Goal: Information Seeking & Learning: Check status

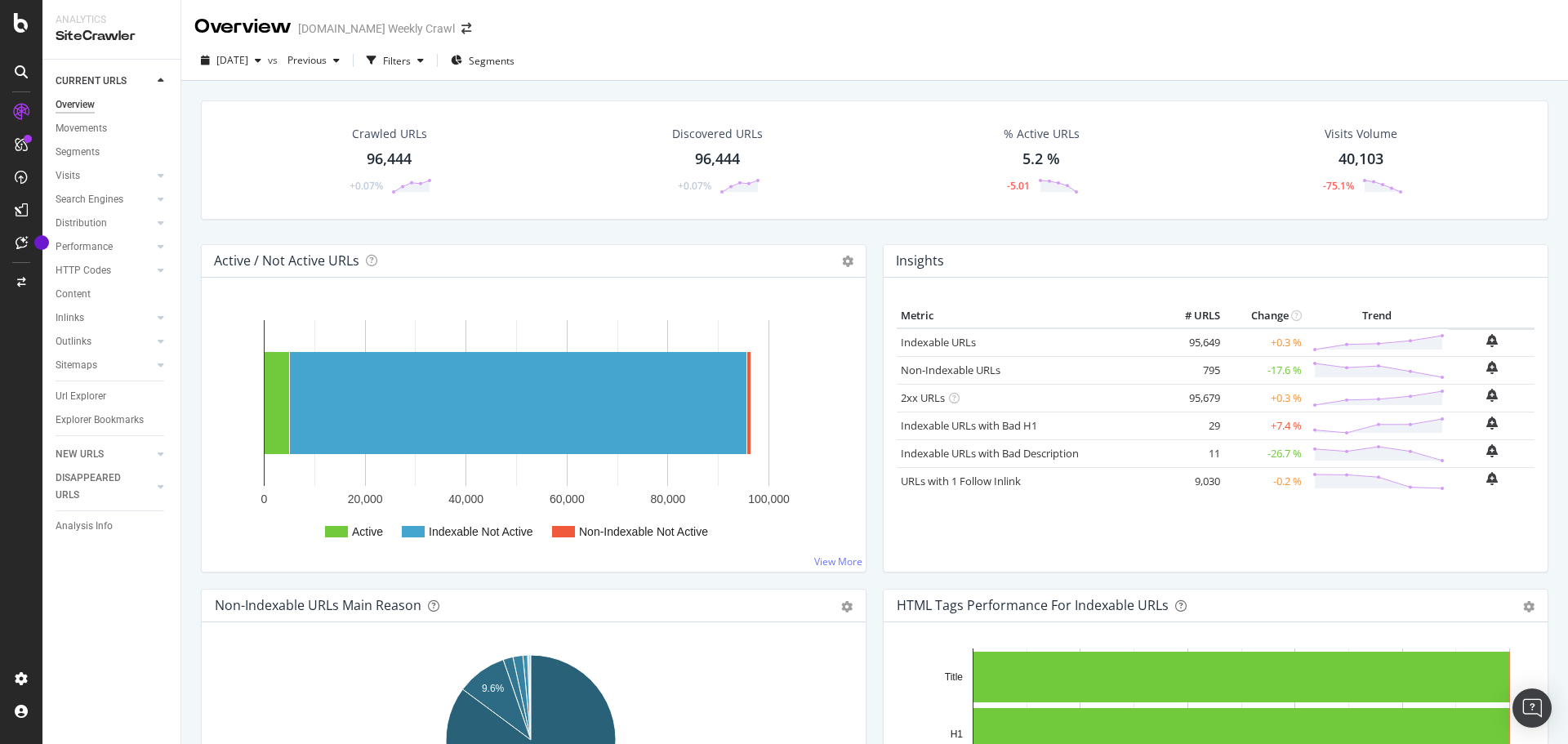
click at [793, 56] on div "[DATE] vs Previous Filters Segments" at bounding box center [875, 64] width 1387 height 33
click at [189, 228] on div "Crawled URLs 96,444 +0.07% Discovered URLs 96,444 +0.07% % Active URLs 5.2 % -5…" at bounding box center [875, 453] width 1387 height 744
click at [204, 227] on div "Crawled URLs 96,444 +0.07% Discovered URLs 96,444 +0.07% % Active URLs 5.2 % -5…" at bounding box center [875, 172] width 1364 height 144
click at [196, 227] on div "Crawled URLs 96,444 +0.07% Discovered URLs 96,444 +0.07% % Active URLs 5.2 % -5…" at bounding box center [875, 172] width 1364 height 144
click at [189, 220] on div "Crawled URLs 96,444 +0.07% Discovered URLs 96,444 +0.07% % Active URLs 5.2 % -5…" at bounding box center [875, 453] width 1387 height 744
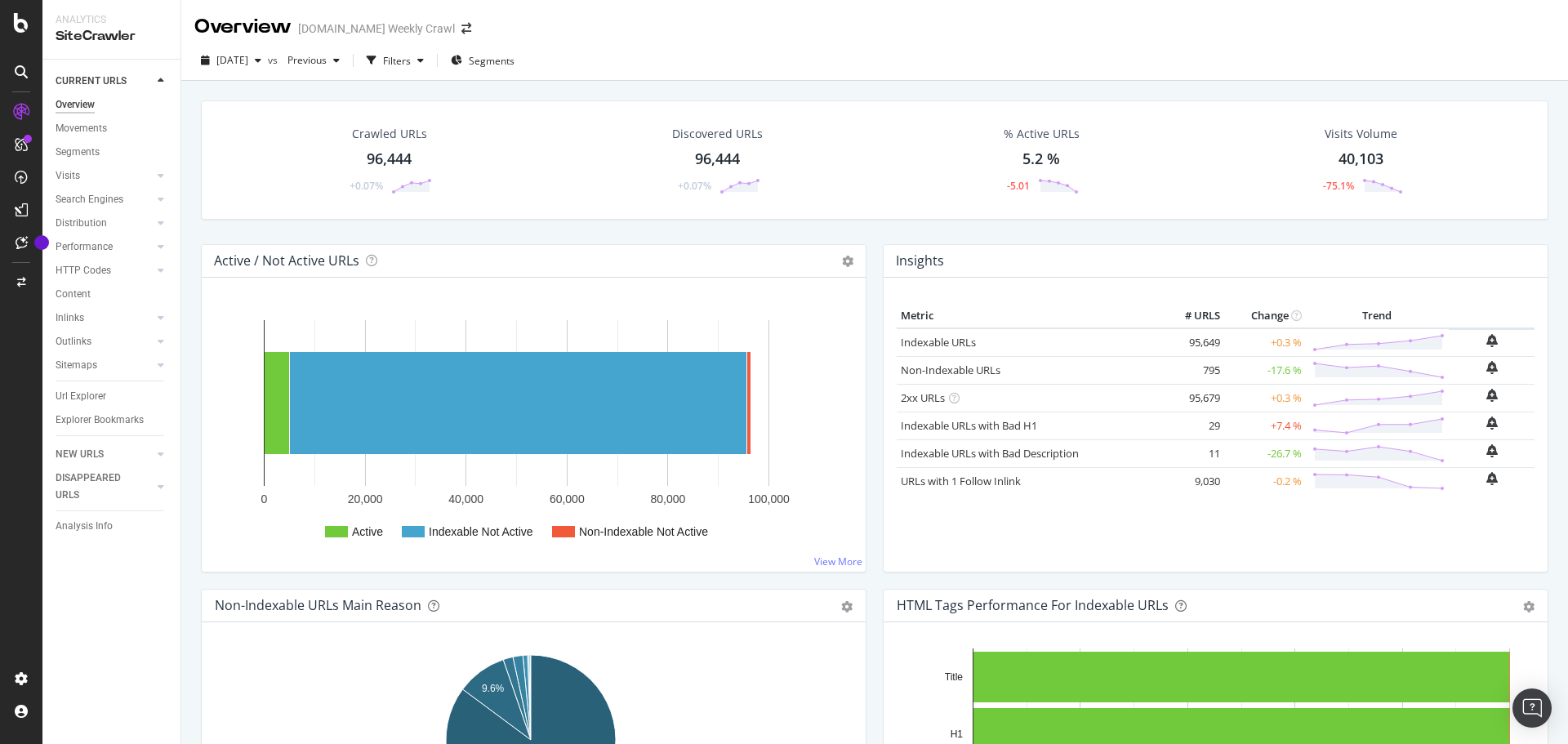
click at [866, 290] on div "Active / Not Active URLs Chart (by Value) Chart (by Percentage) Table Expand Ex…" at bounding box center [534, 416] width 682 height 344
click at [190, 267] on div "Crawled URLs 96,444 +0.07% Discovered URLs 96,444 +0.07% % Active URLs 5.2 % -5…" at bounding box center [875, 453] width 1387 height 744
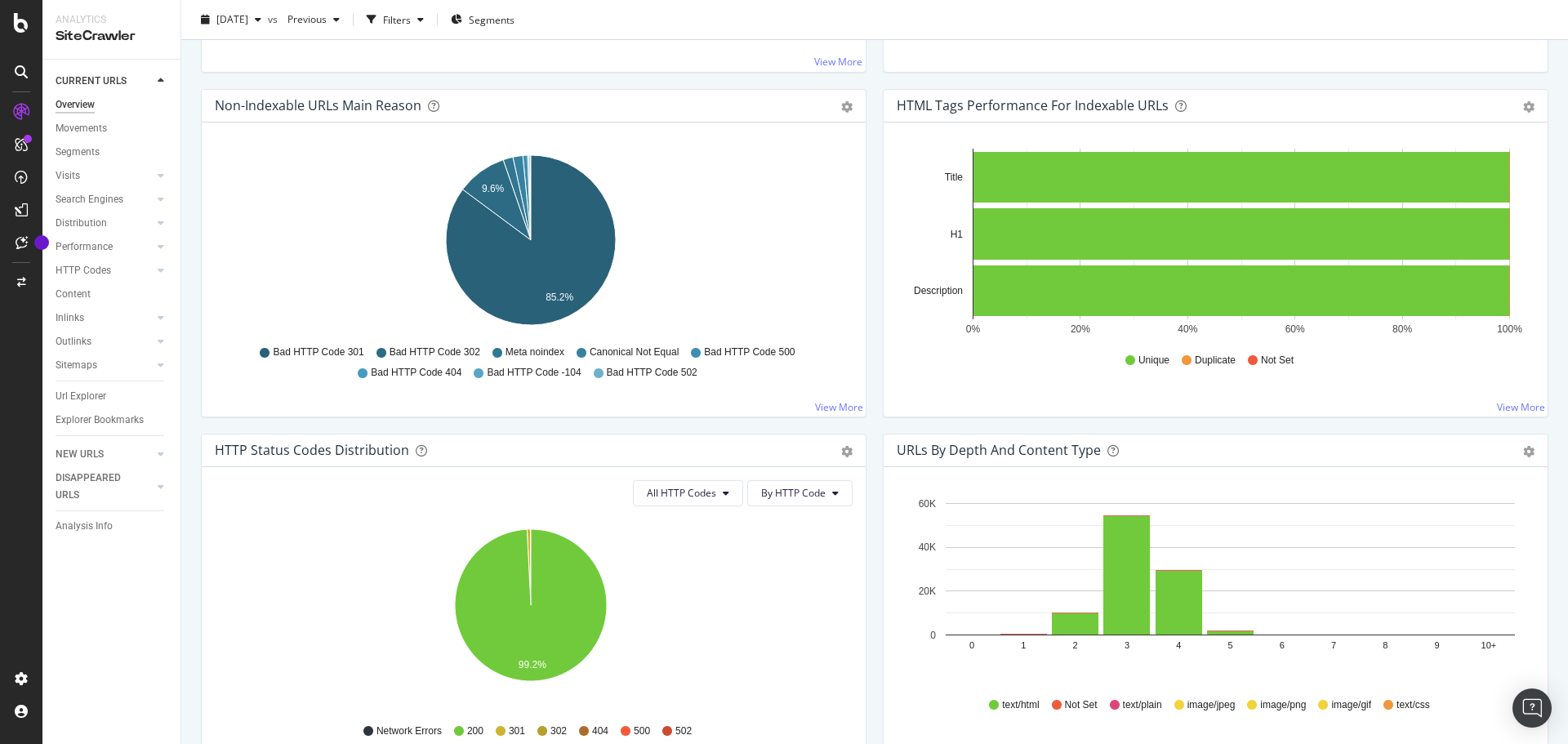
scroll to position [653, 0]
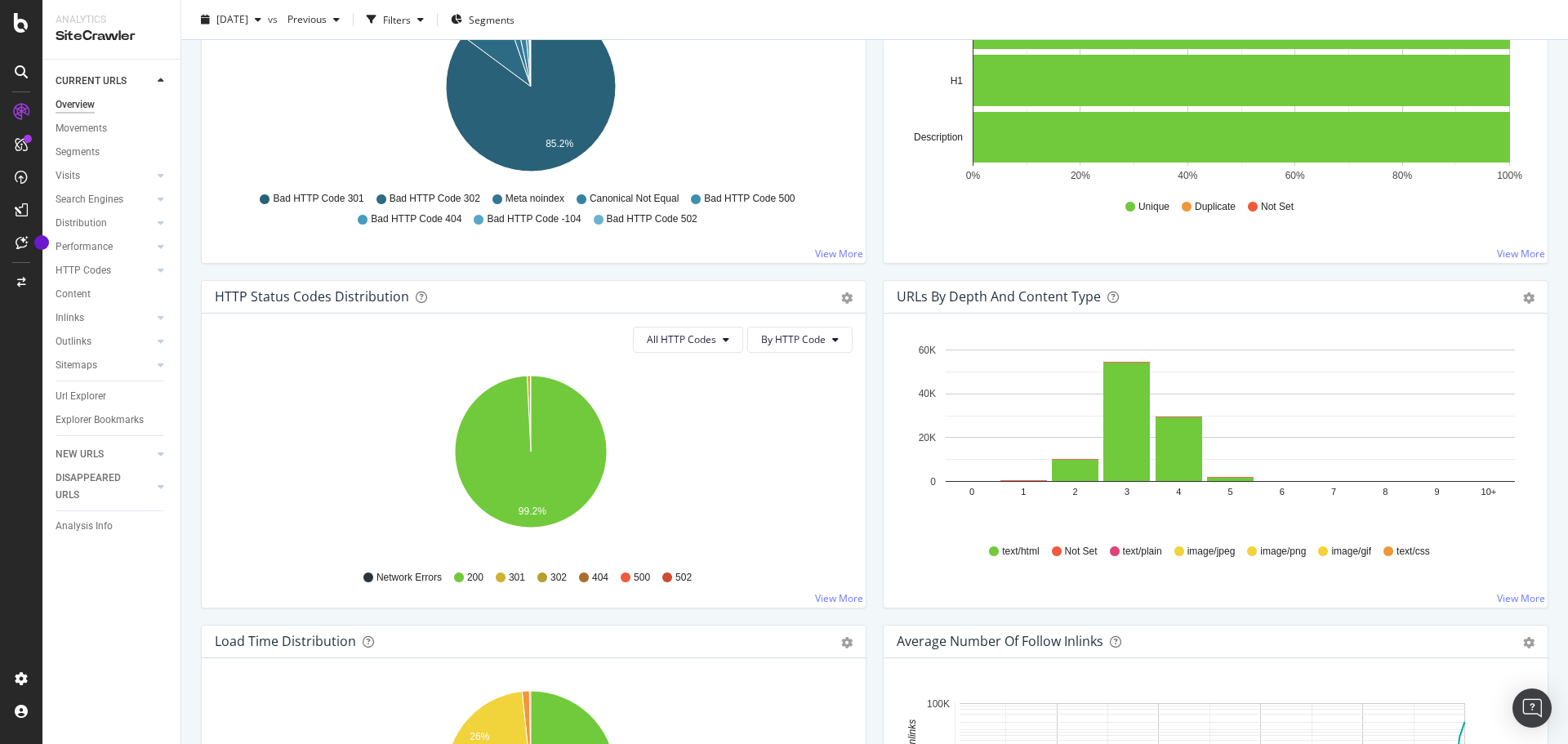
click at [192, 377] on div "Overview [DOMAIN_NAME] Weekly Crawl [DATE] vs Previous Filters Segments Crawled…" at bounding box center [875, 372] width 1387 height 744
click at [168, 607] on div "CURRENT URLS Overview Movements Segments Visits Analysis Orphan URLs Search Eng…" at bounding box center [112, 401] width 138 height 684
click at [185, 597] on div "Overview [DOMAIN_NAME] Weekly Crawl [DATE] vs Previous Filters Segments Crawled…" at bounding box center [875, 372] width 1387 height 744
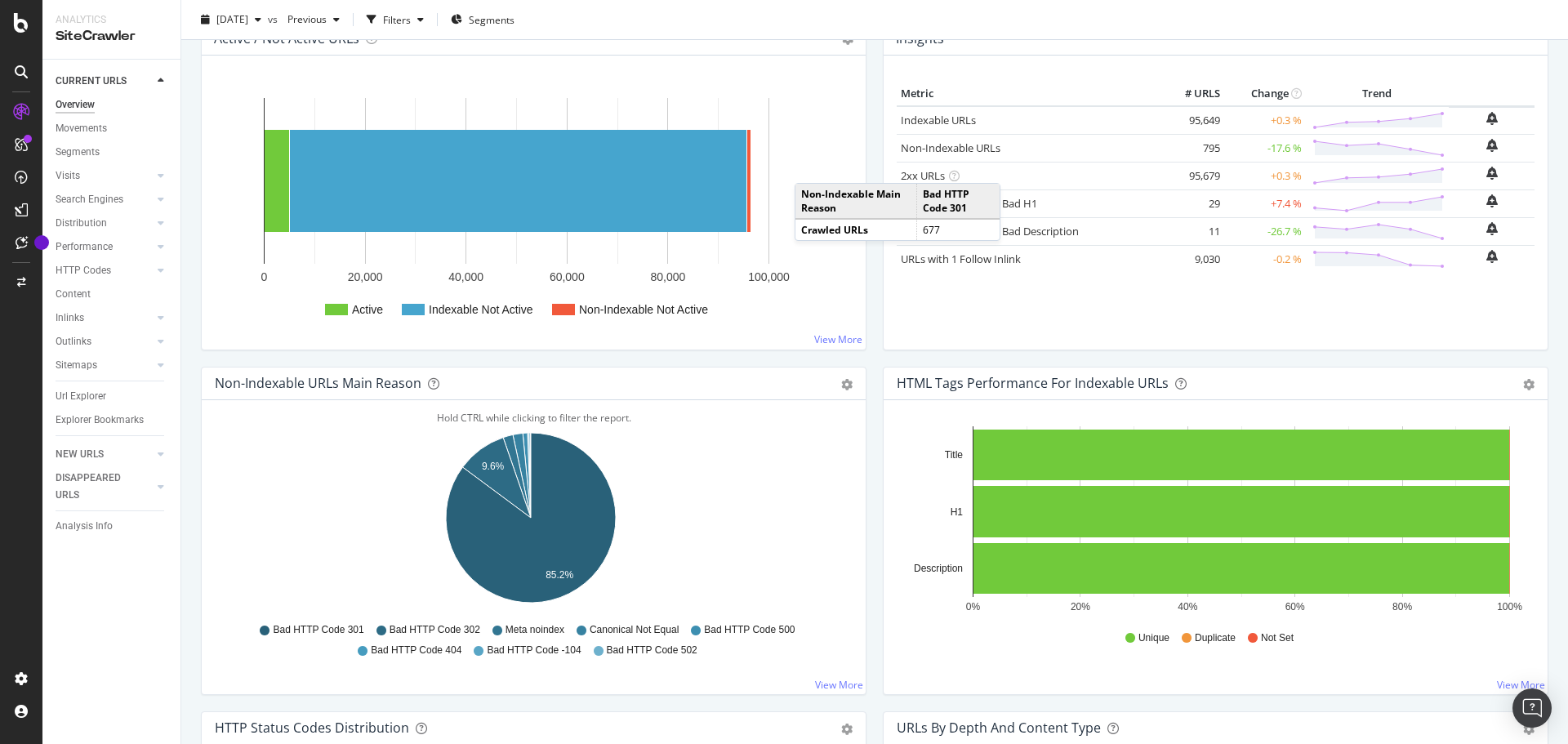
scroll to position [82, 0]
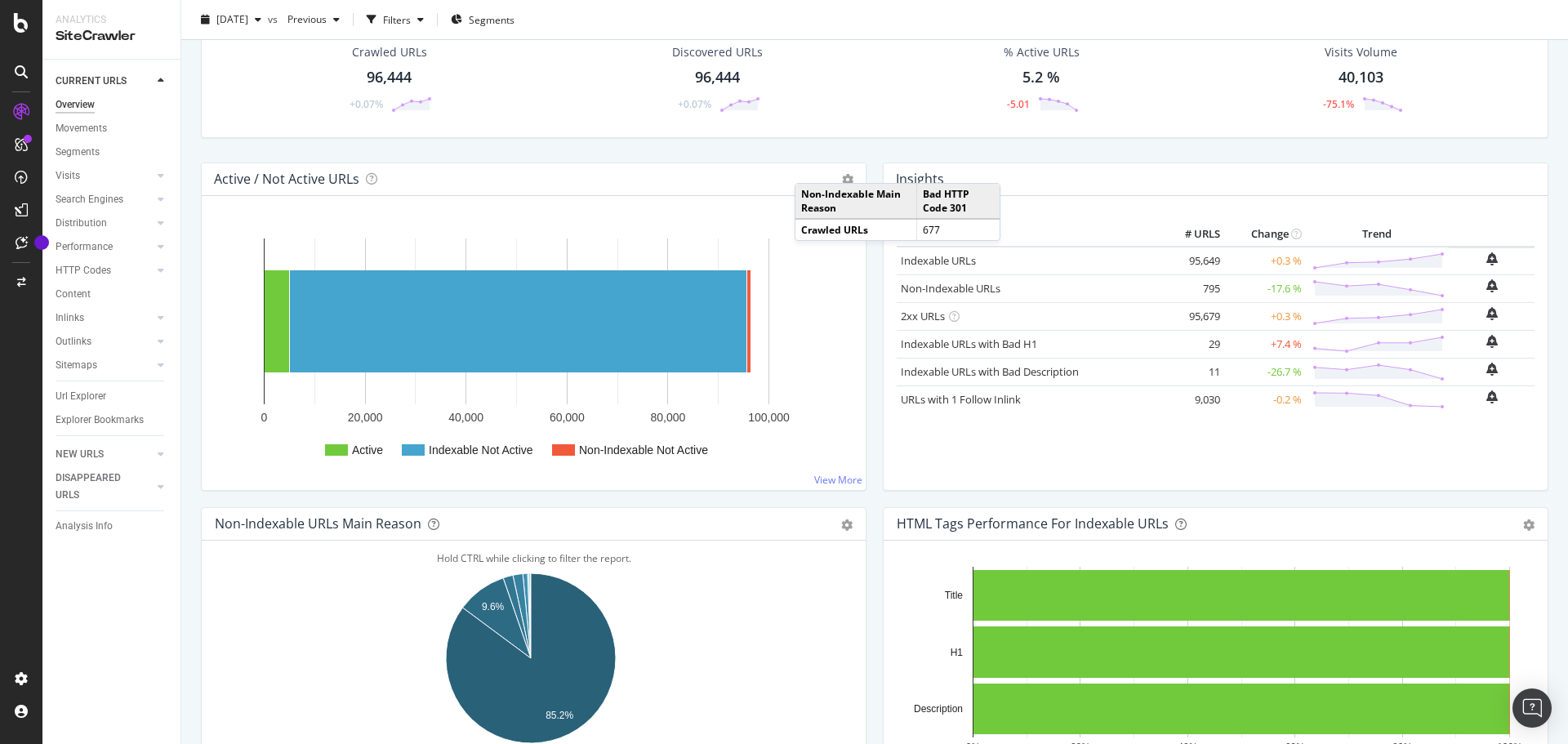
click at [195, 589] on div "Non-Indexable URLs Main Reason Pie Table Export as CSV Add to Custom Report Hol…" at bounding box center [534, 679] width 682 height 344
click at [197, 522] on div "Non-Indexable URLs Main Reason Pie Table Export as CSV Add to Custom Report Hol…" at bounding box center [534, 679] width 682 height 344
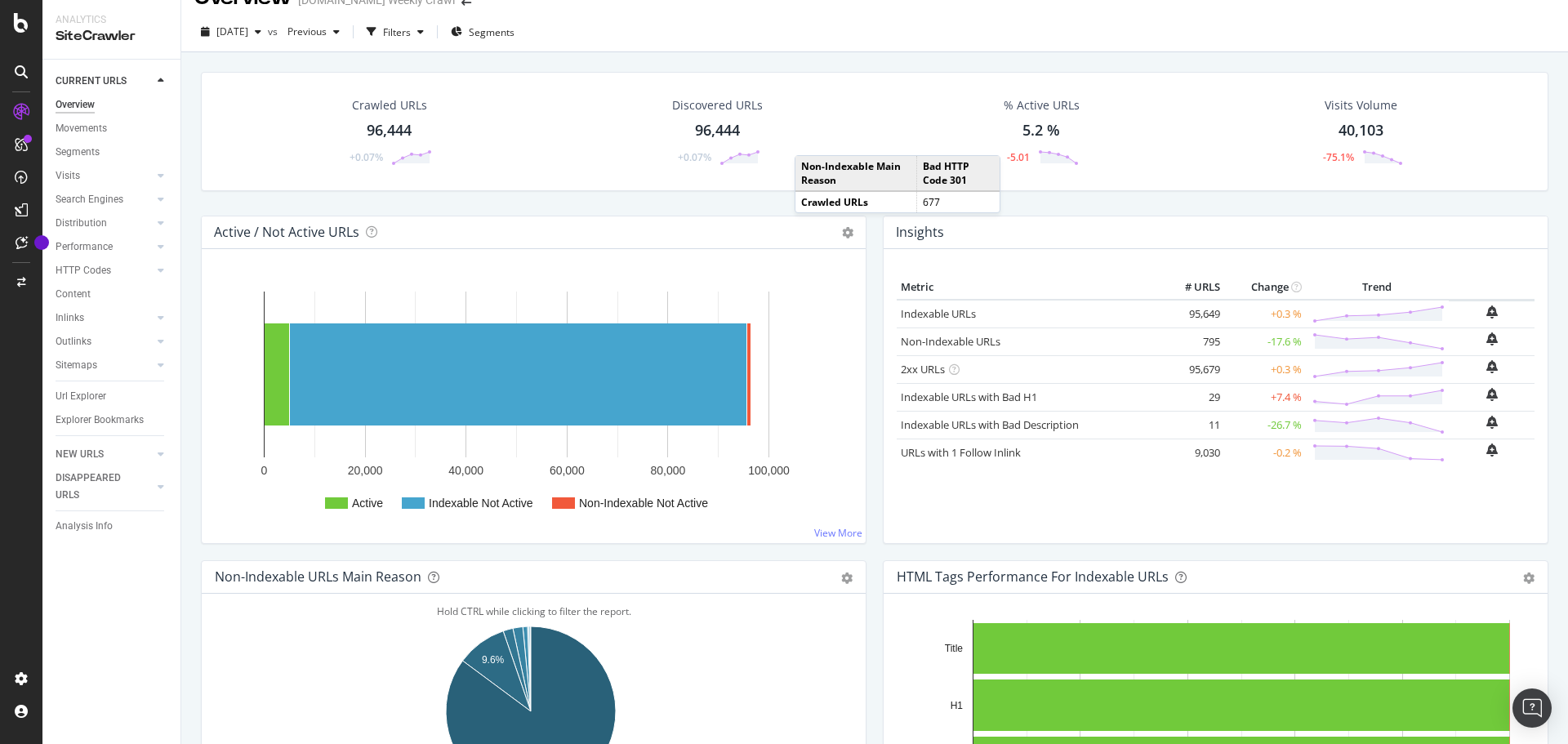
scroll to position [0, 0]
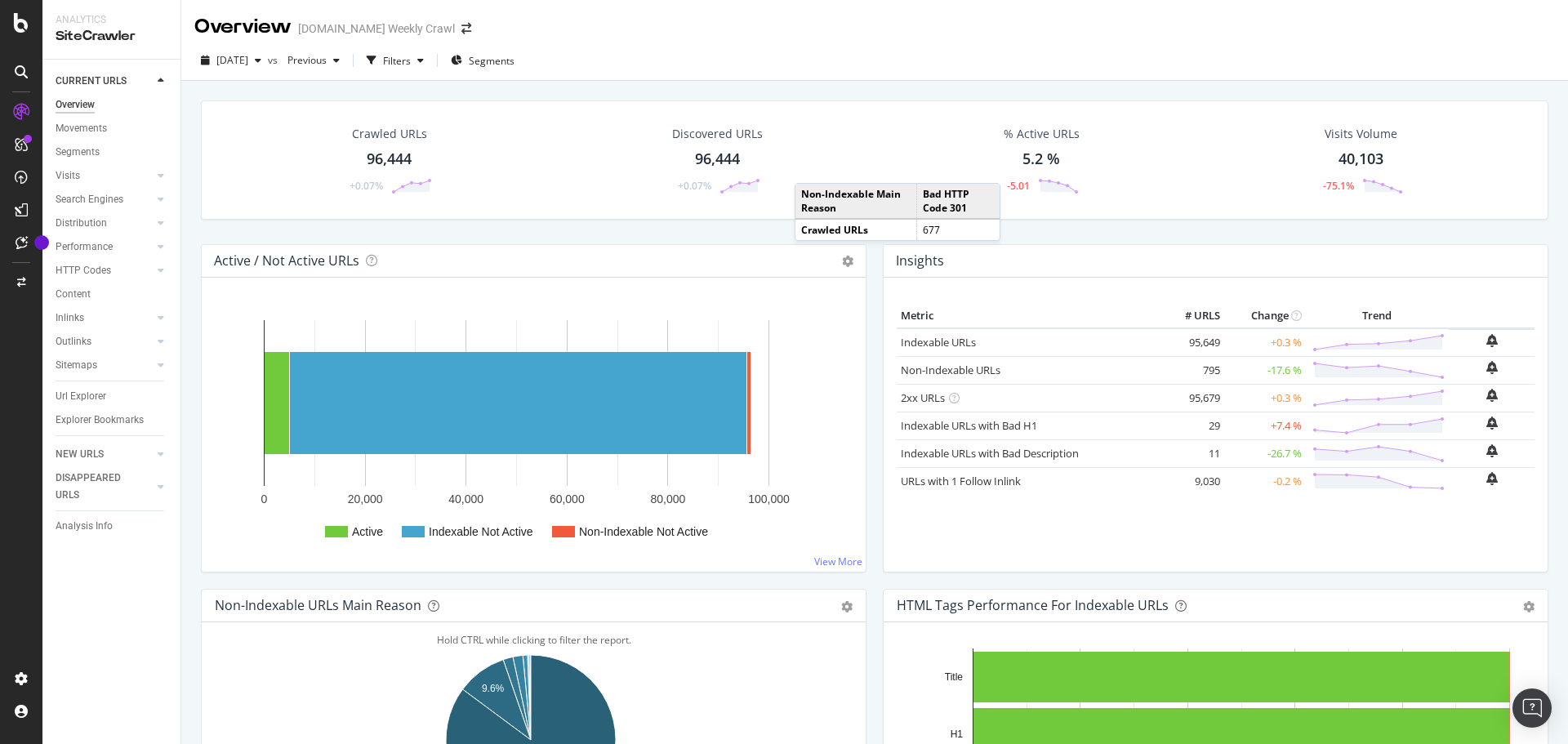
click at [192, 220] on div "Crawled URLs 96,444 +0.07% Discovered URLs 96,444 +0.07% % Active URLs 5.2 % -5…" at bounding box center [875, 453] width 1387 height 744
click at [193, 220] on div "Crawled URLs 96,444 +0.07% Discovered URLs 96,444 +0.07% % Active URLs 5.2 % -5…" at bounding box center [875, 453] width 1387 height 744
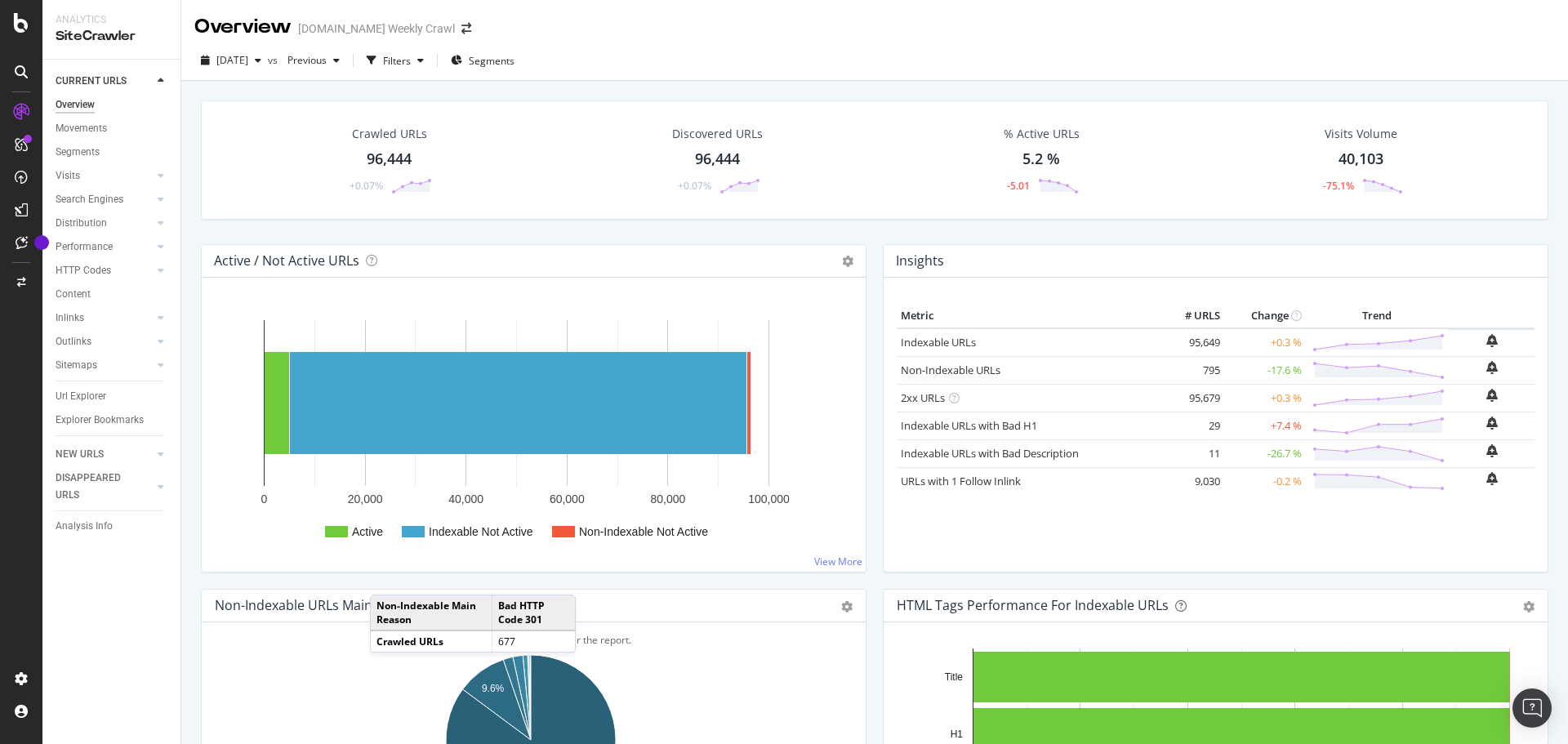
click at [194, 228] on div "Crawled URLs 96,444 +0.07% Discovered URLs 96,444 +0.07% % Active URLs 5.2 % -5…" at bounding box center [875, 172] width 1364 height 144
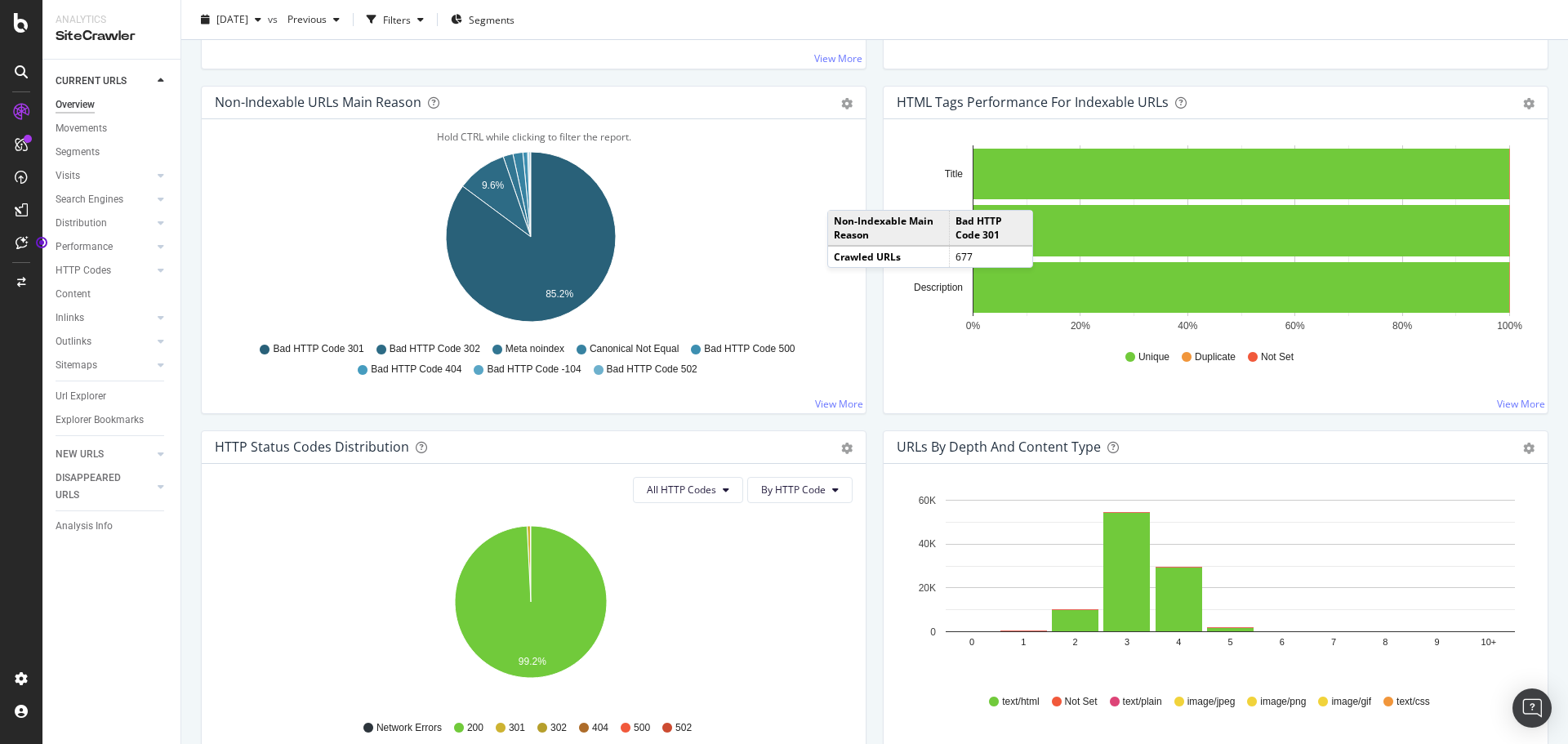
scroll to position [735, 0]
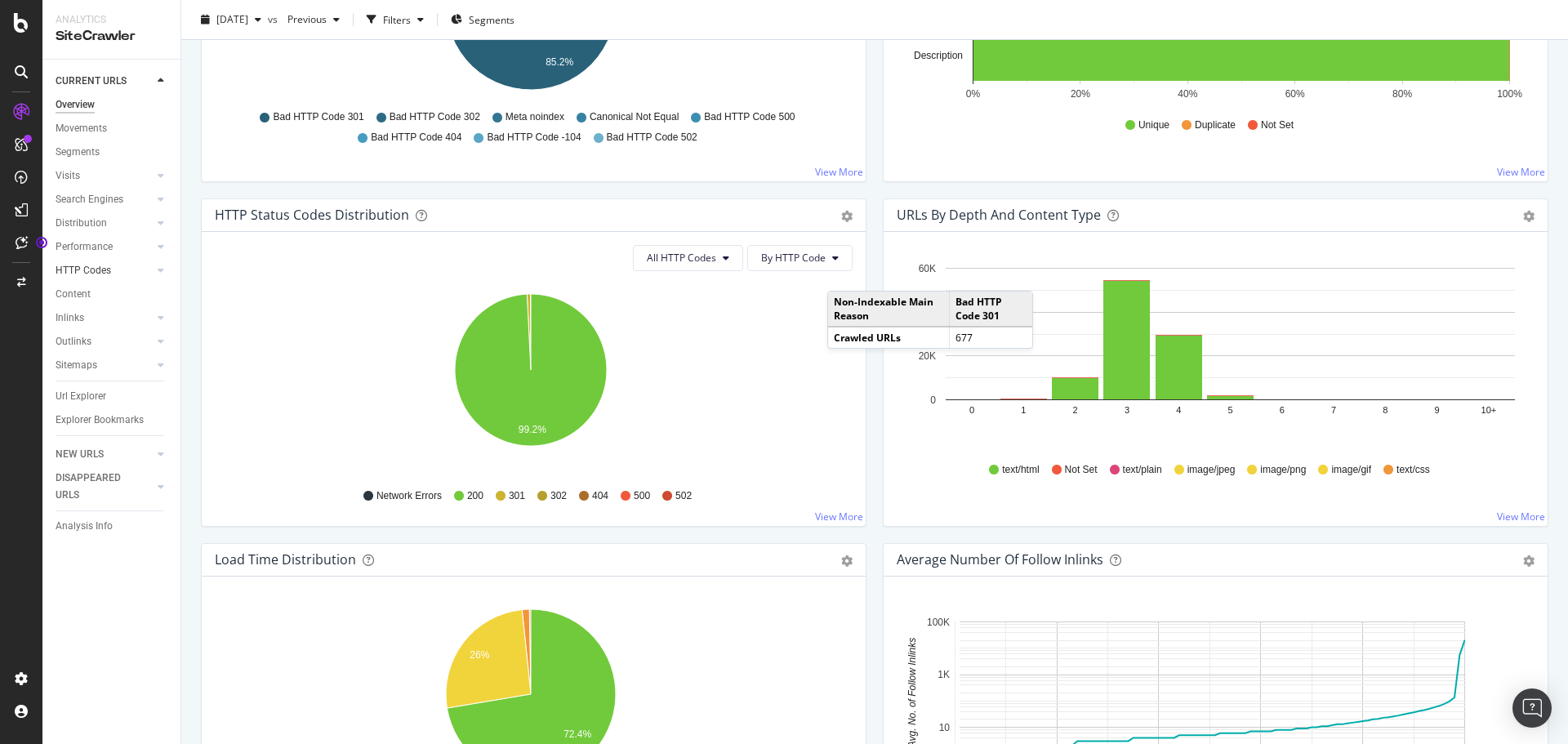
drag, startPoint x: 159, startPoint y: 266, endPoint x: 135, endPoint y: 274, distance: 25.3
click at [159, 266] on icon at bounding box center [160, 270] width 6 height 10
click at [90, 273] on div "HTTP Codes" at bounding box center [83, 270] width 56 height 17
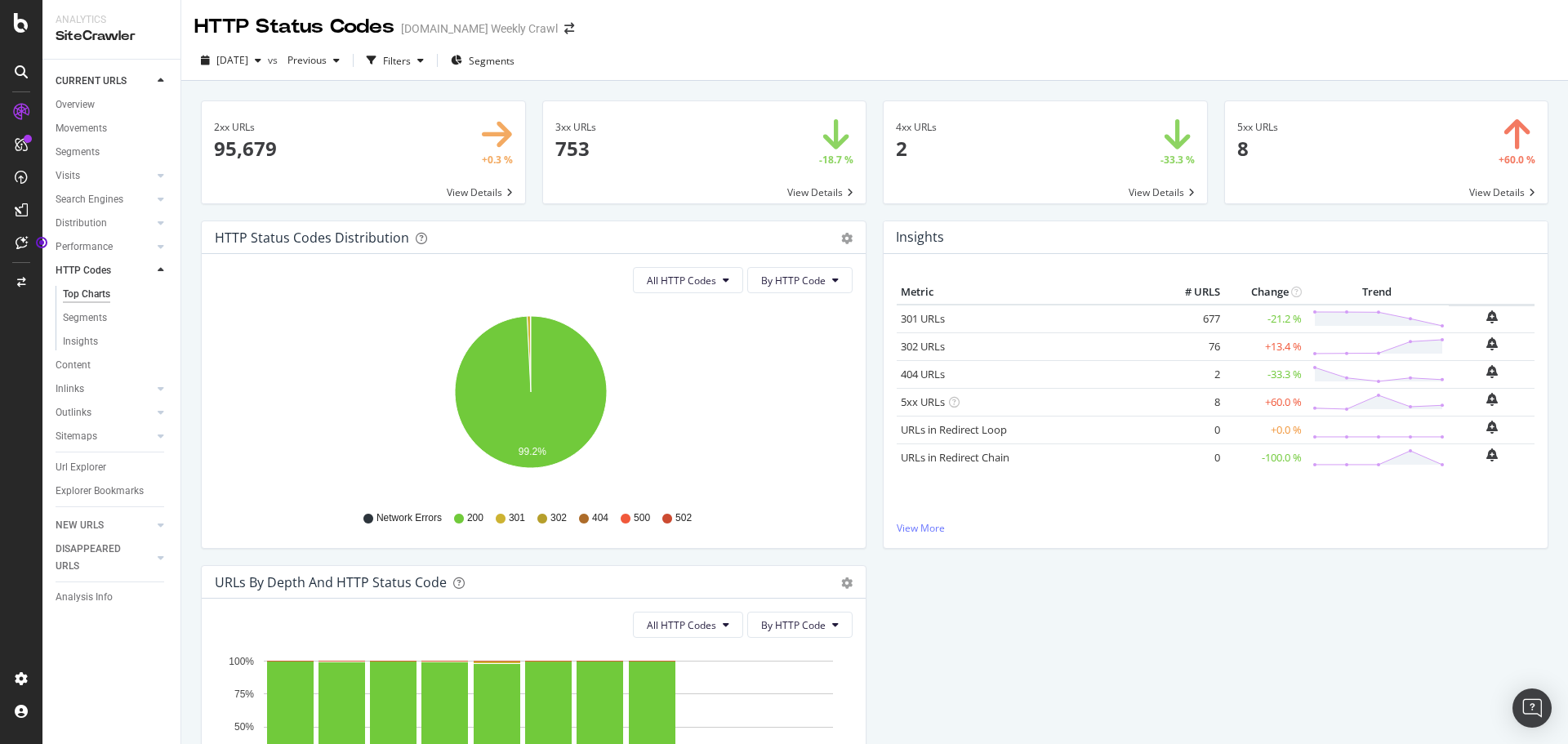
click at [896, 153] on span at bounding box center [1045, 152] width 323 height 102
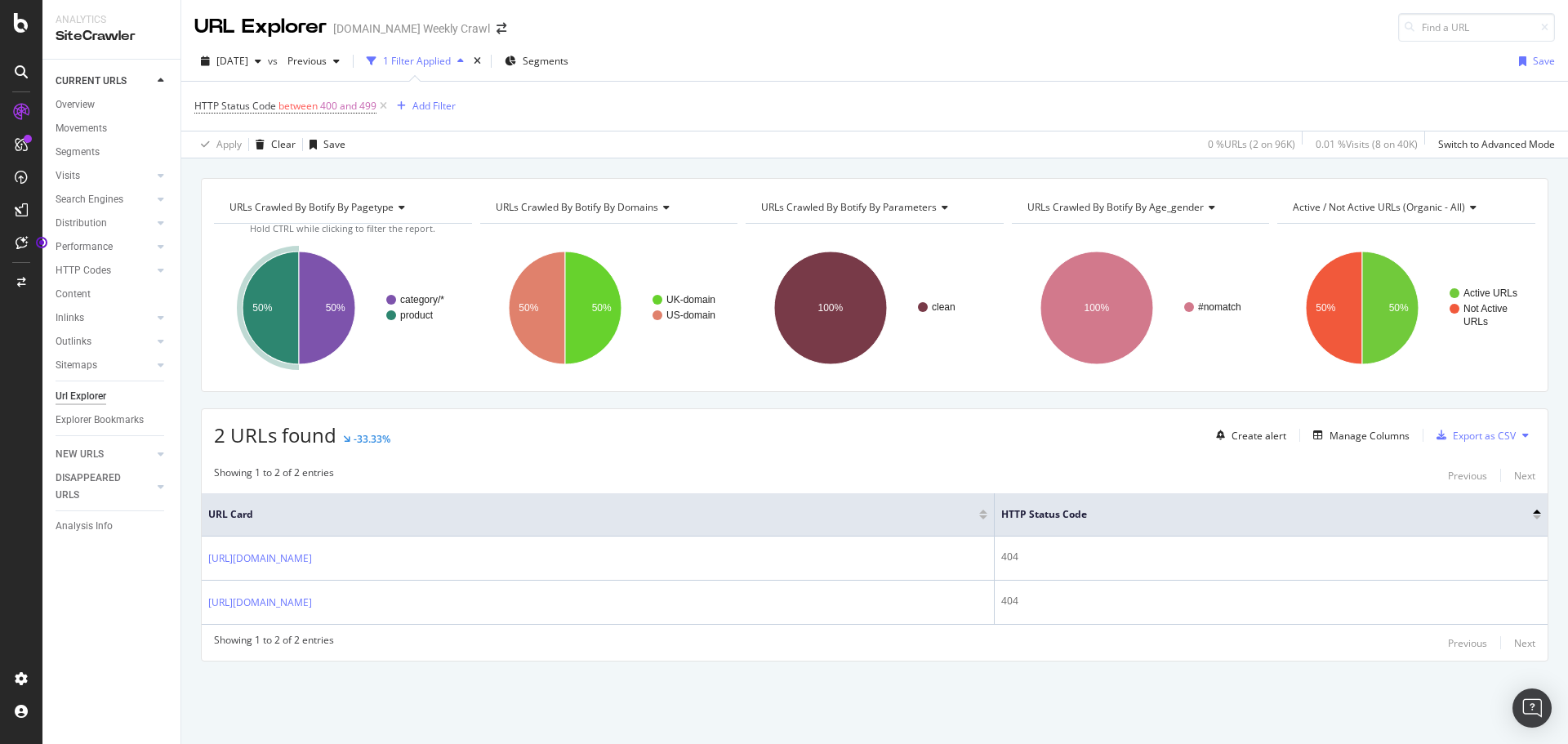
click at [187, 359] on div "URLs Crawled By Botify By pagetype Chart (by Value) Table Expand Export as CSV …" at bounding box center [875, 447] width 1387 height 540
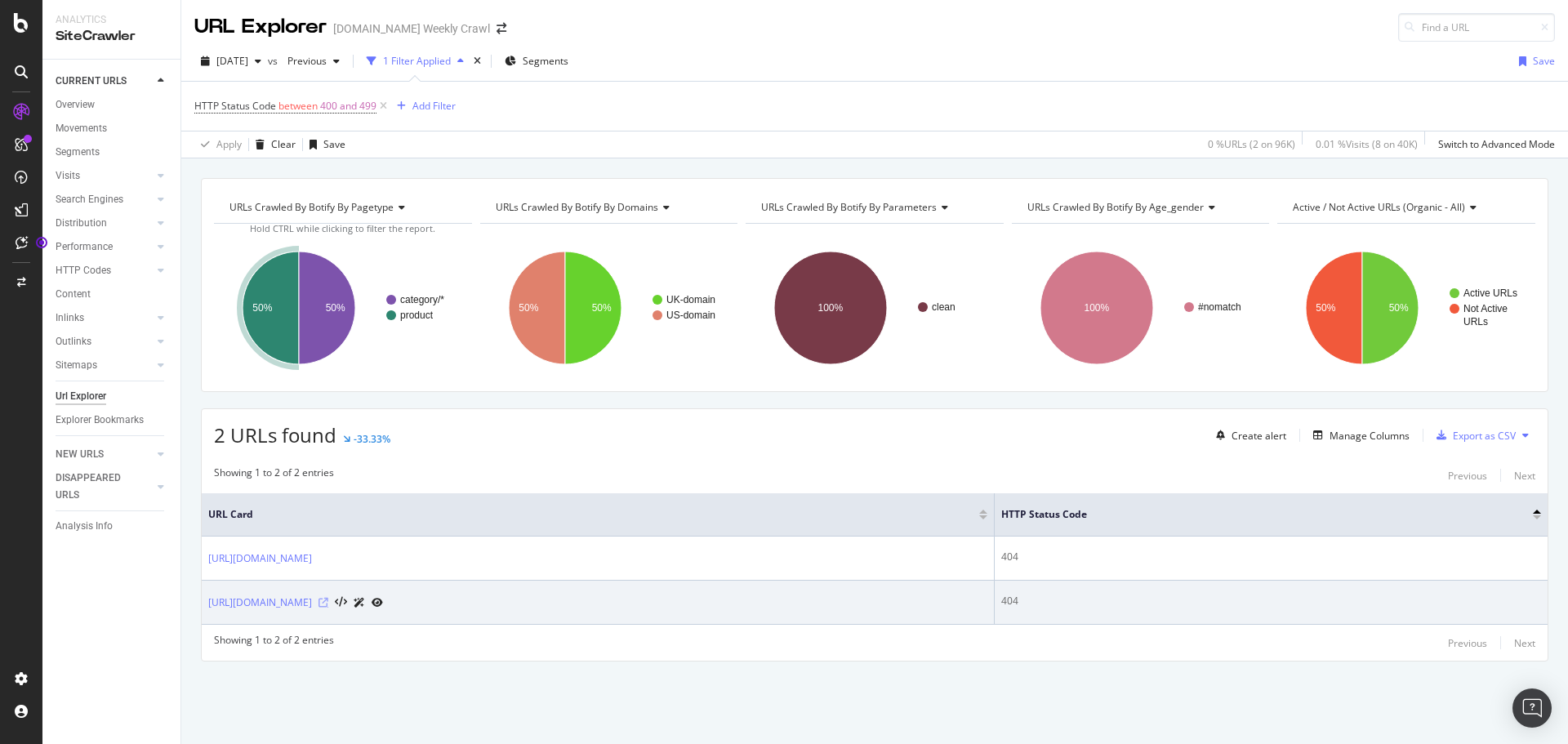
click at [328, 602] on icon at bounding box center [323, 602] width 10 height 10
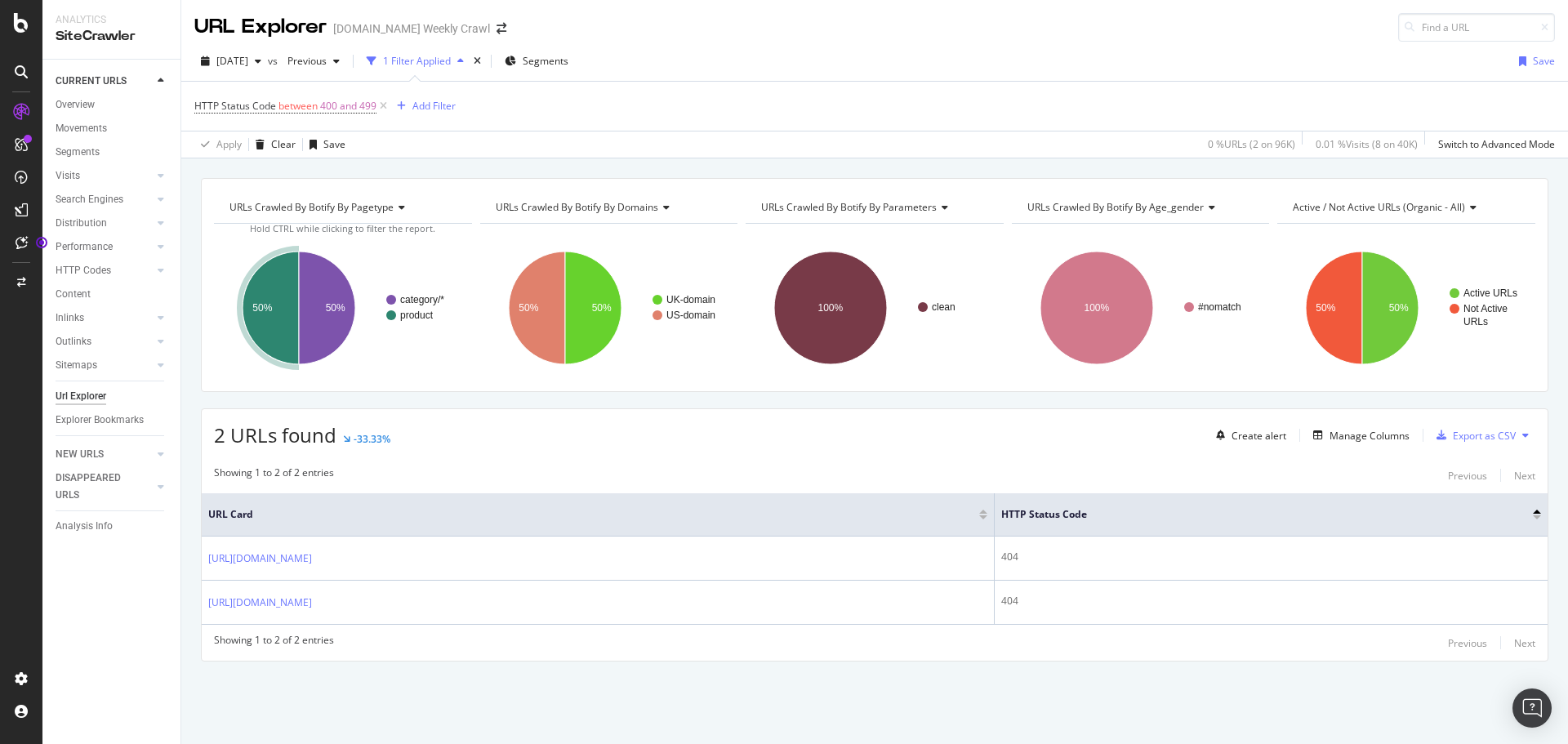
click at [692, 166] on div "URLs Crawled By Botify By pagetype Chart (by Value) Table Expand Export as CSV …" at bounding box center [875, 178] width 1387 height 39
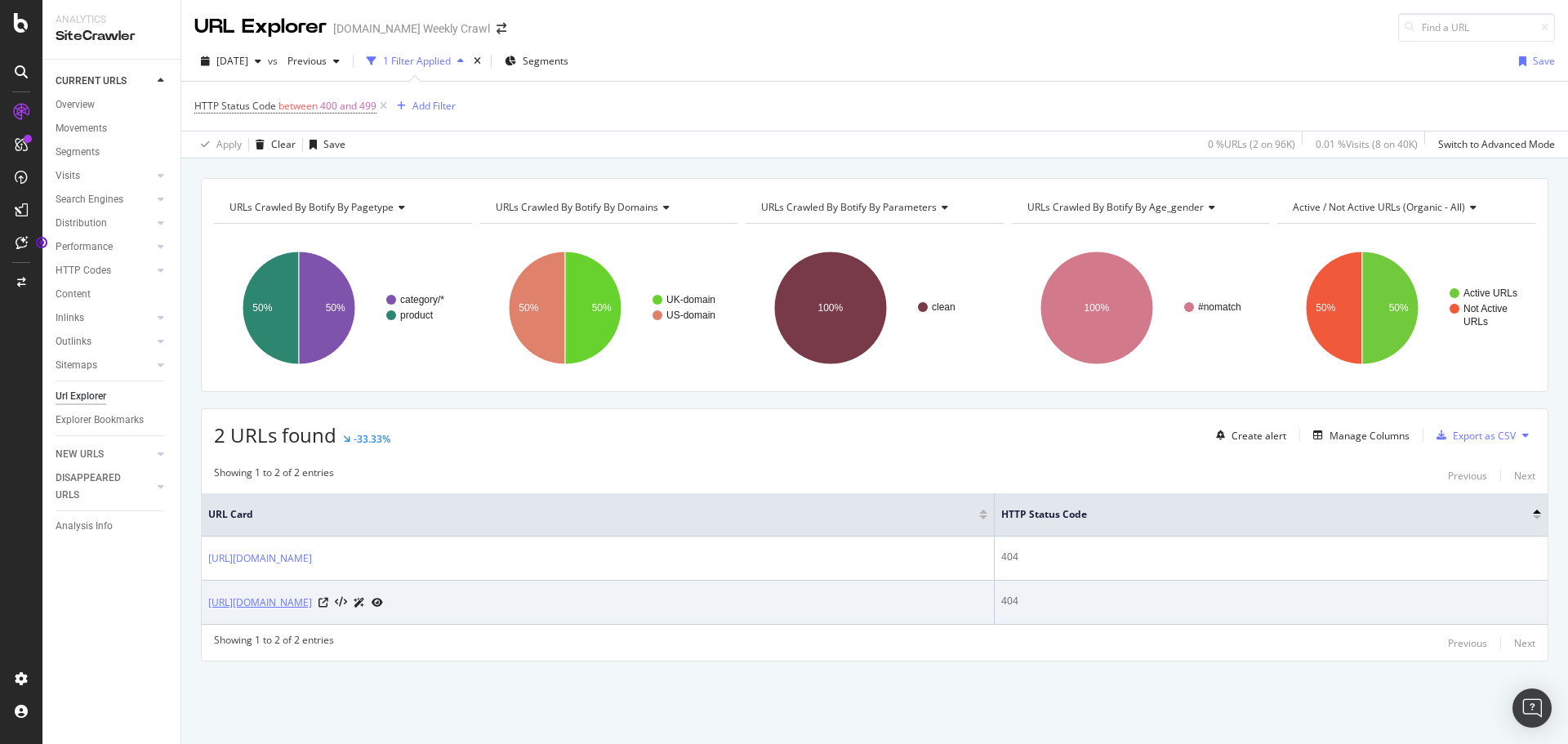
click at [312, 604] on link "[URL][DOMAIN_NAME]" at bounding box center [261, 603] width 104 height 16
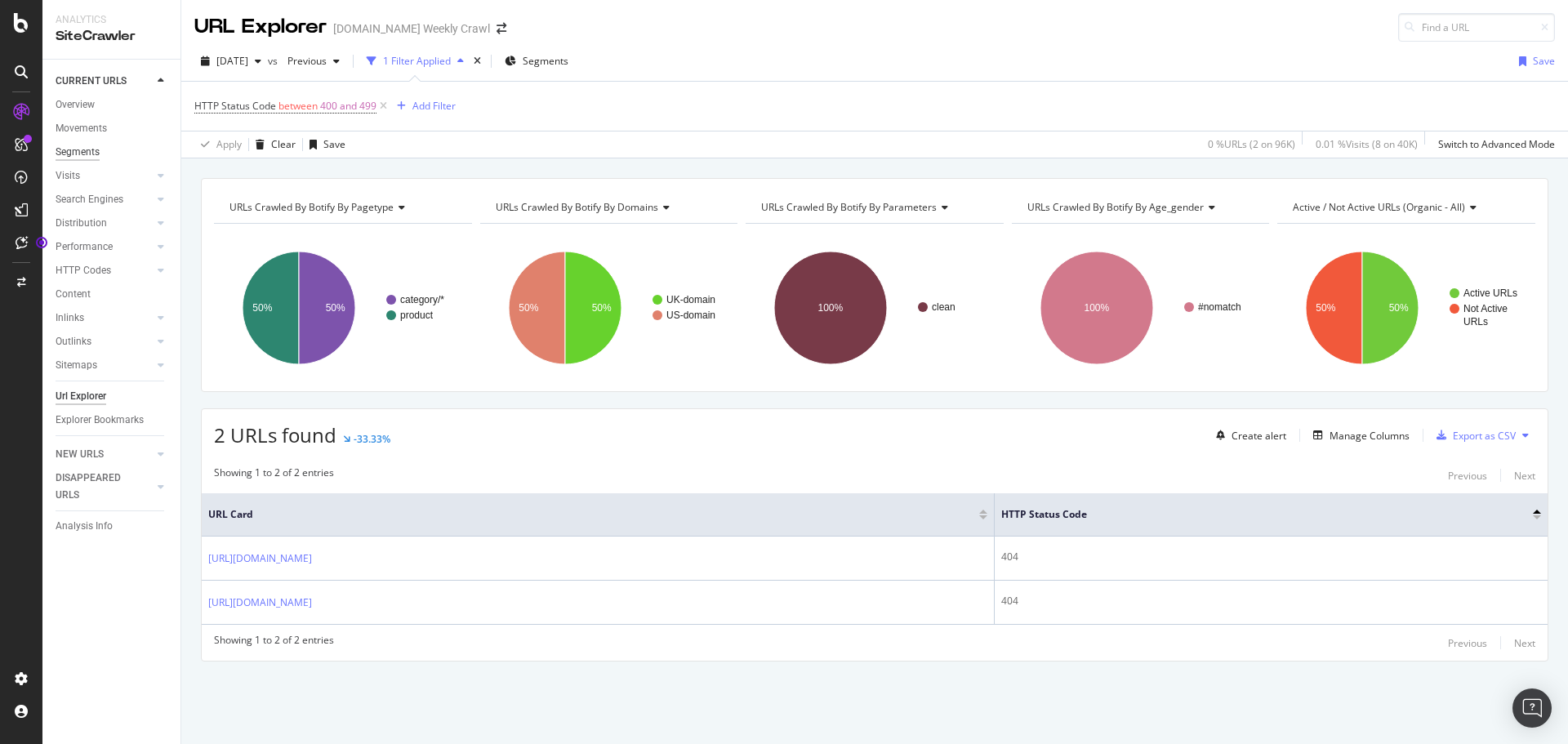
drag, startPoint x: 812, startPoint y: 73, endPoint x: 75, endPoint y: 154, distance: 741.4
click at [802, 79] on div "[DATE] vs Previous 1 Filter Applied Segments Save" at bounding box center [875, 65] width 1387 height 33
